Goal: Go to known website: Go to known website

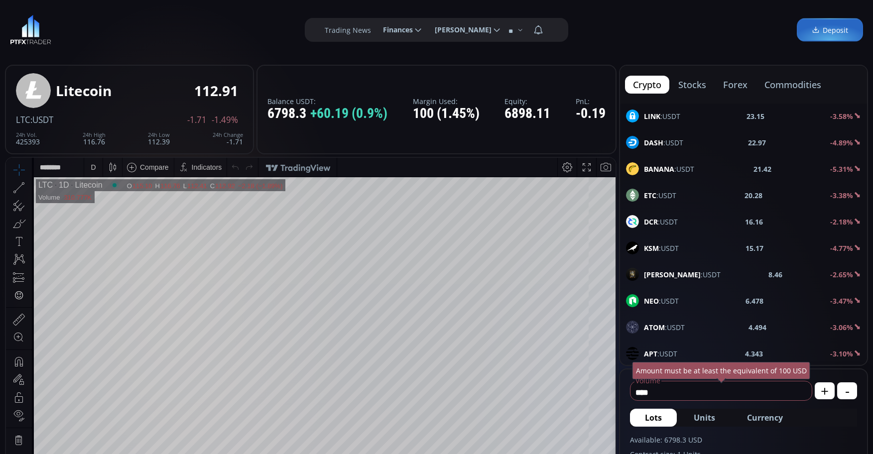
scroll to position [299, 0]
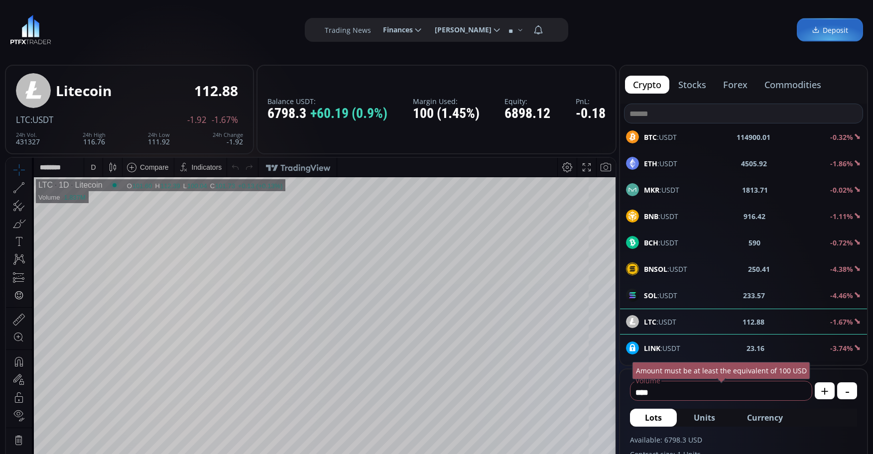
scroll to position [299, 0]
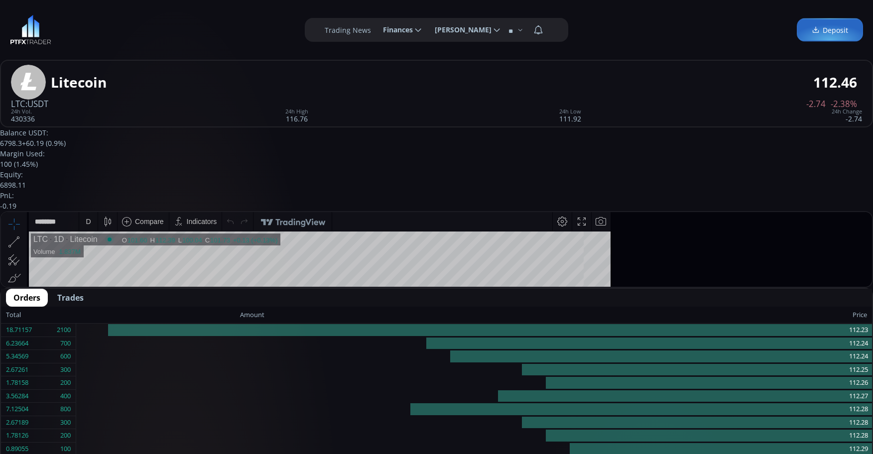
scroll to position [299, 0]
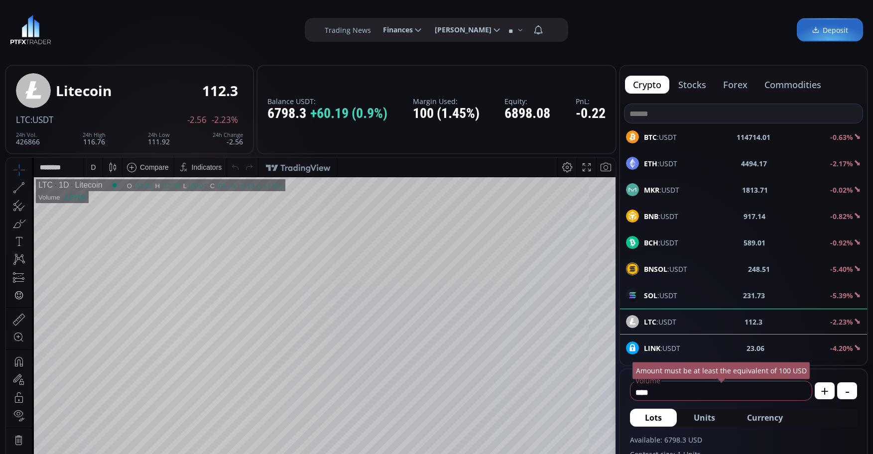
scroll to position [299, 0]
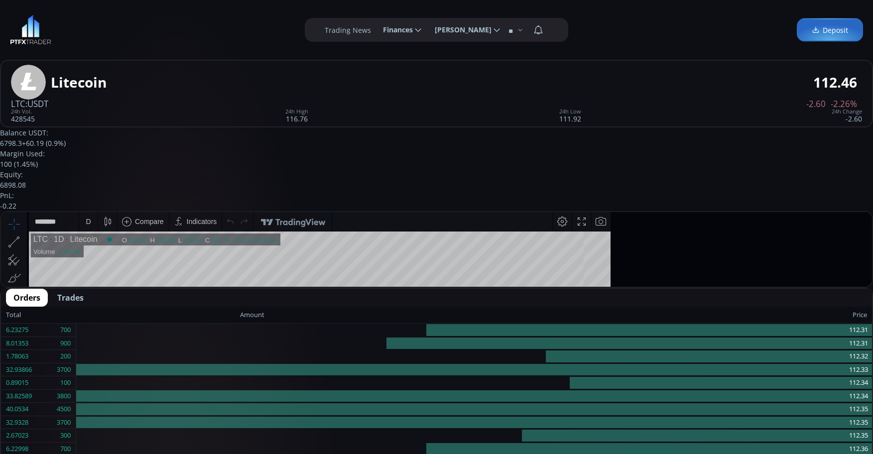
scroll to position [299, 0]
